Goal: Find specific page/section: Find specific page/section

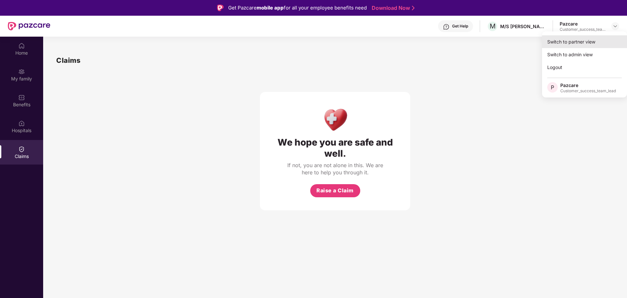
click at [587, 40] on div "Switch to partner view" at bounding box center [584, 41] width 85 height 13
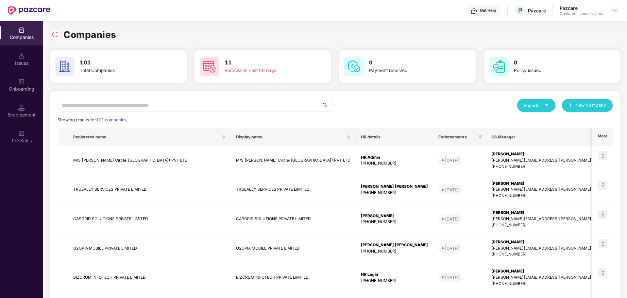
click at [128, 106] on input "text" at bounding box center [190, 105] width 264 height 13
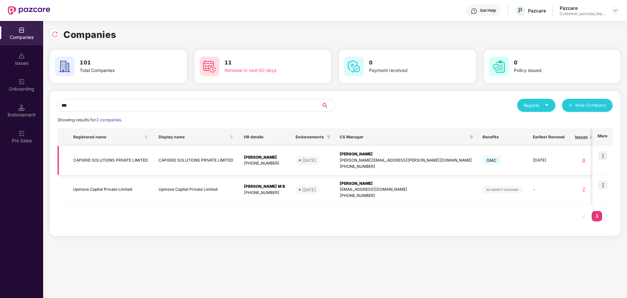
scroll to position [0, 41]
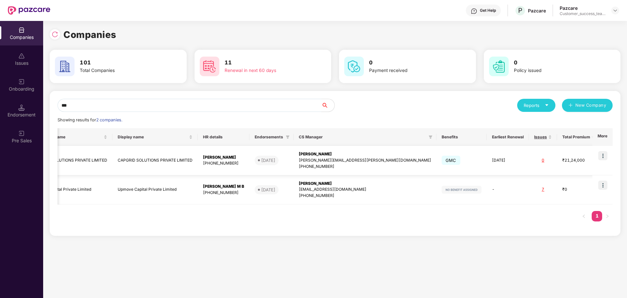
type input "***"
click at [602, 159] on img at bounding box center [602, 155] width 9 height 9
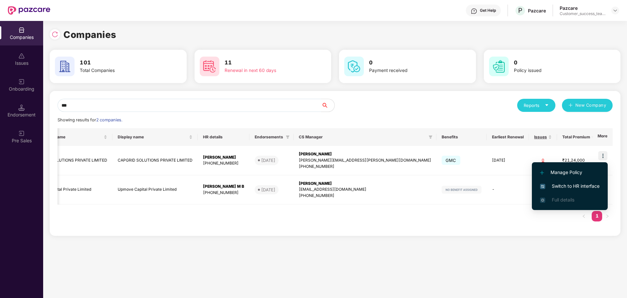
click at [578, 187] on span "Switch to HR interface" at bounding box center [569, 185] width 59 height 7
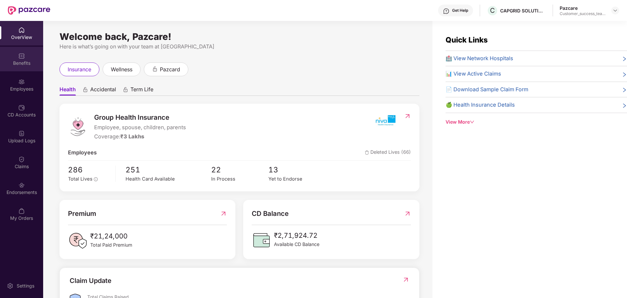
click at [17, 63] on div "Benefits" at bounding box center [21, 63] width 43 height 7
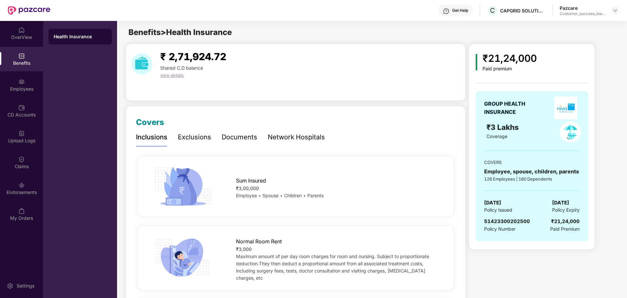
click at [285, 140] on div "Network Hospitals" at bounding box center [296, 137] width 57 height 10
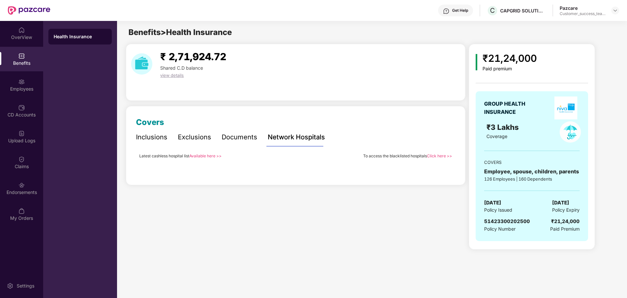
click at [474, 57] on div "₹21,24,000 Paid premium GROUP HEALTH INSURANCE ₹3 Lakhs Coverage COVERS Employe…" at bounding box center [532, 147] width 126 height 206
click at [223, 136] on div "Documents" at bounding box center [240, 137] width 36 height 10
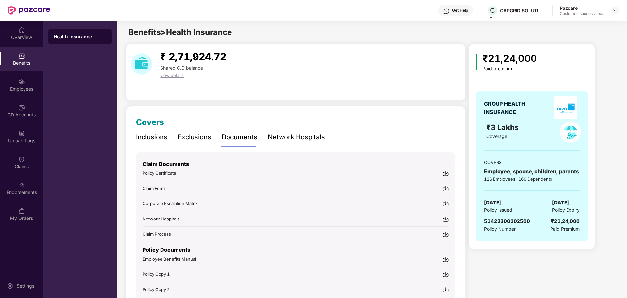
scroll to position [54, 0]
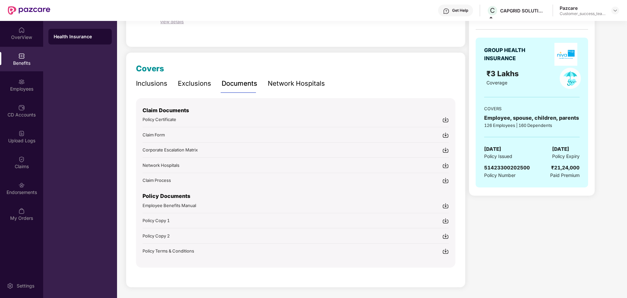
click at [163, 222] on span "Policy Copy 1" at bounding box center [155, 220] width 27 height 5
click at [442, 236] on img at bounding box center [445, 236] width 7 height 7
click at [615, 11] on img at bounding box center [614, 10] width 5 height 5
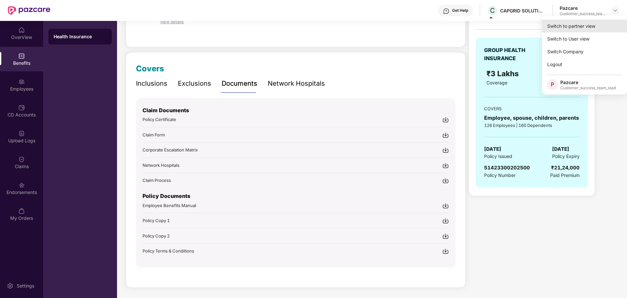
click at [597, 25] on div "Switch to partner view" at bounding box center [584, 26] width 85 height 13
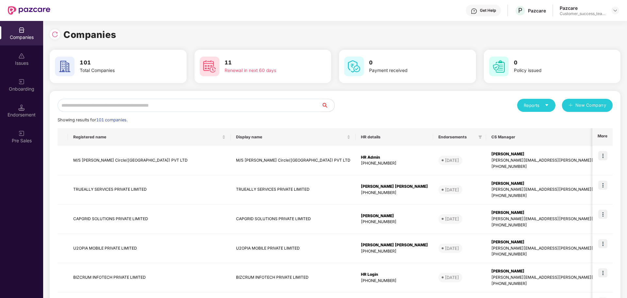
click at [158, 104] on input "text" at bounding box center [190, 105] width 264 height 13
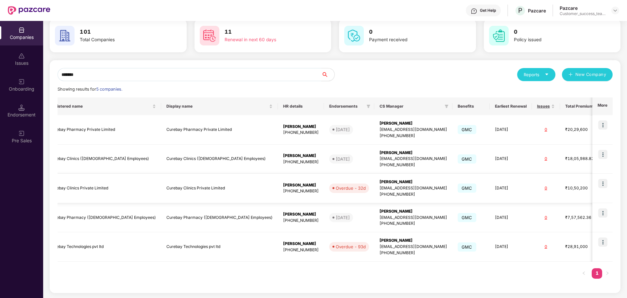
scroll to position [0, 0]
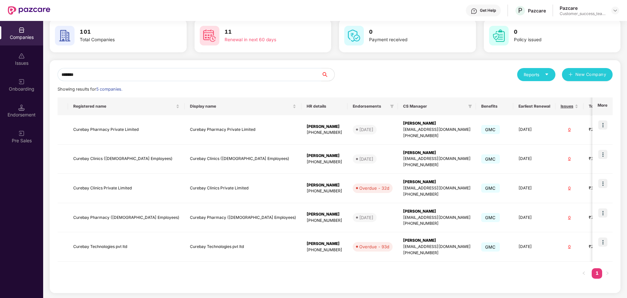
type input "*******"
click at [474, 276] on div "Registered name Display name HR details Endorsements CS Manager Benefits Earlie…" at bounding box center [335, 191] width 555 height 188
